Goal: Task Accomplishment & Management: Manage account settings

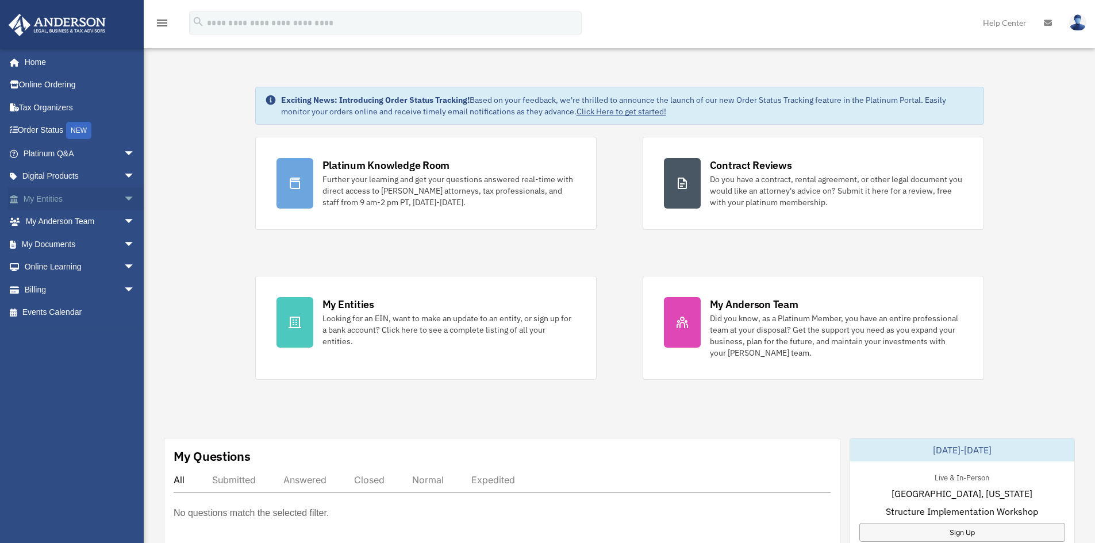
click at [83, 195] on link "My Entities arrow_drop_down" at bounding box center [80, 198] width 144 height 23
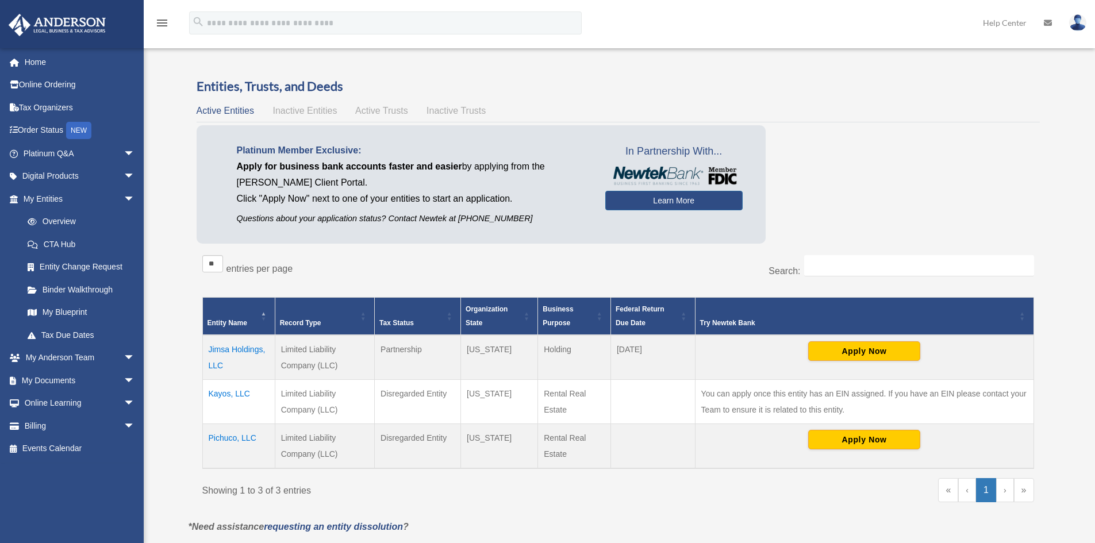
click at [243, 354] on td "Jimsa Holdings, LLC" at bounding box center [238, 357] width 72 height 45
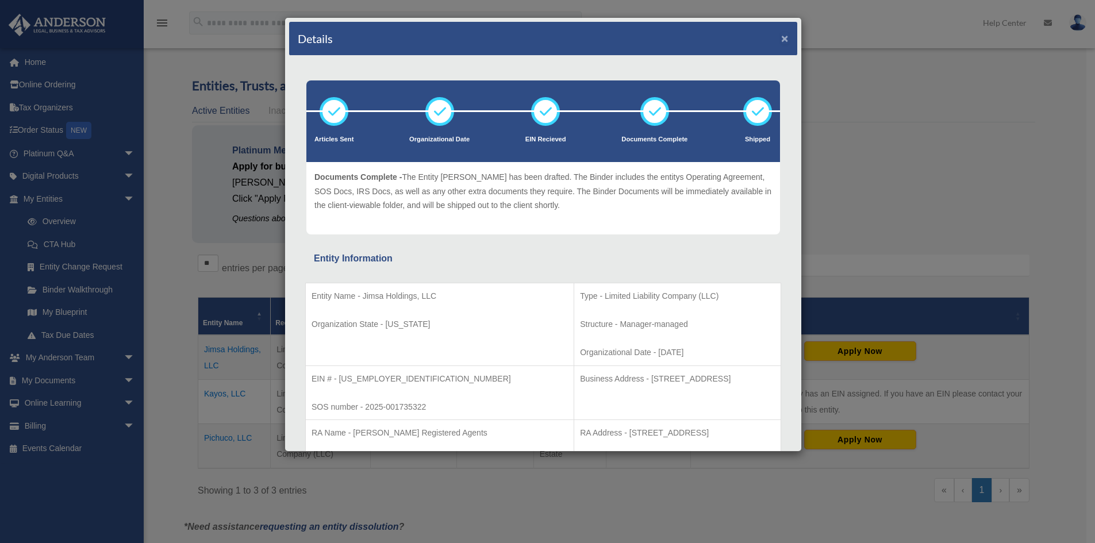
click at [781, 36] on button "×" at bounding box center [784, 38] width 7 height 12
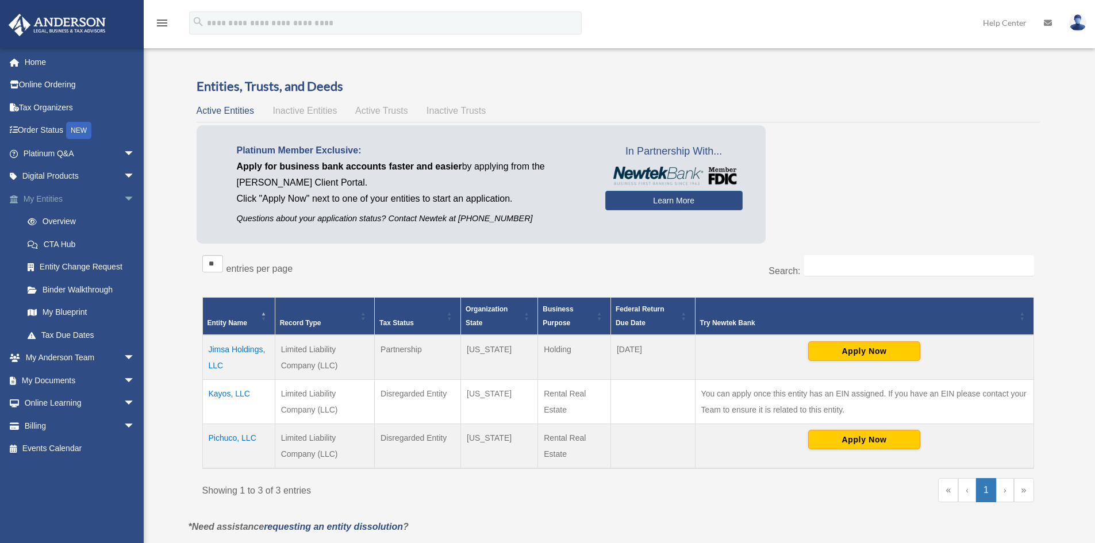
click at [124, 197] on span "arrow_drop_down" at bounding box center [135, 199] width 23 height 24
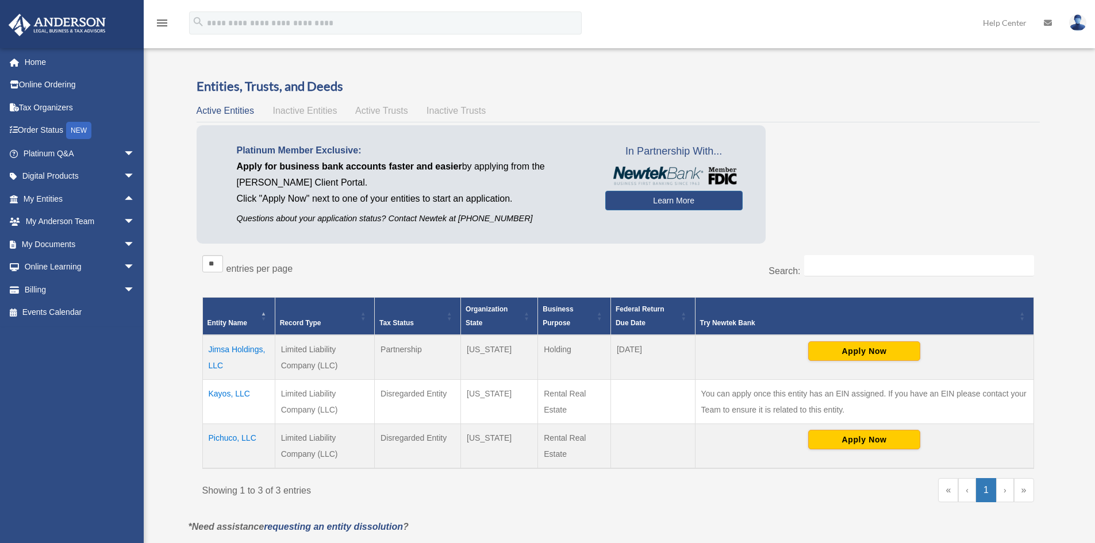
click at [1077, 21] on img at bounding box center [1077, 22] width 17 height 17
click at [875, 98] on link "Logout" at bounding box center [905, 101] width 115 height 24
